Goal: Navigation & Orientation: Find specific page/section

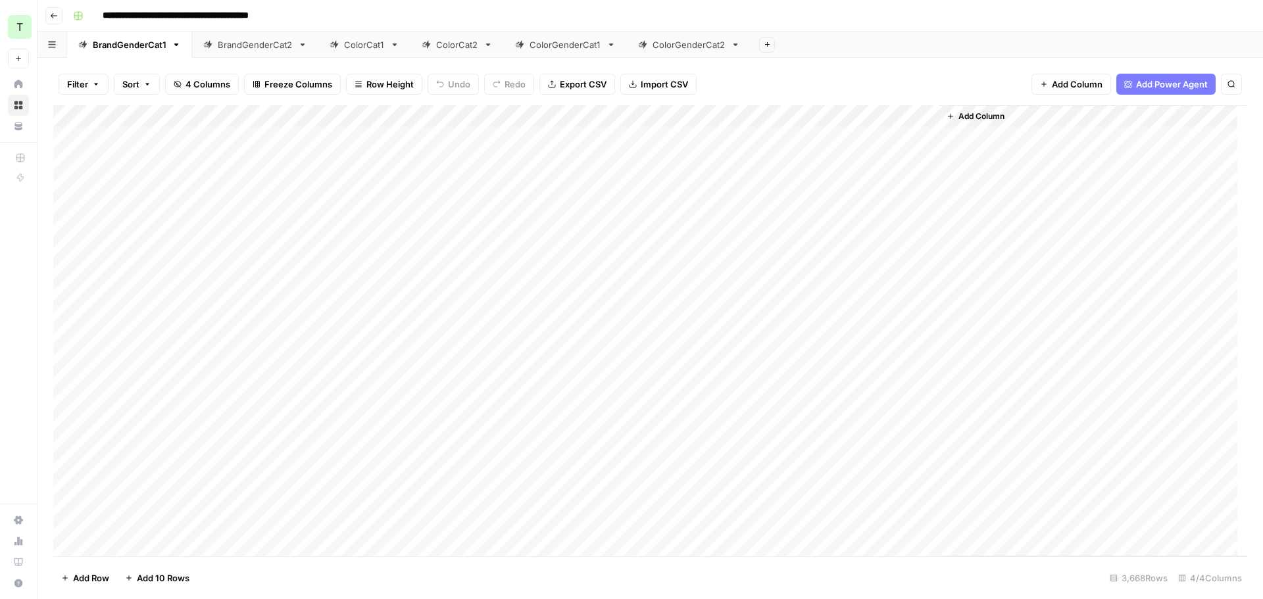
click at [255, 51] on link "BrandGenderCat2" at bounding box center [255, 45] width 126 height 26
click at [357, 43] on div "ColorCat1" at bounding box center [364, 44] width 41 height 13
click at [457, 48] on div "ColorCat2" at bounding box center [457, 44] width 42 height 13
click at [561, 45] on div "ColorGenderCat1" at bounding box center [566, 44] width 72 height 13
